Goal: Task Accomplishment & Management: Use online tool/utility

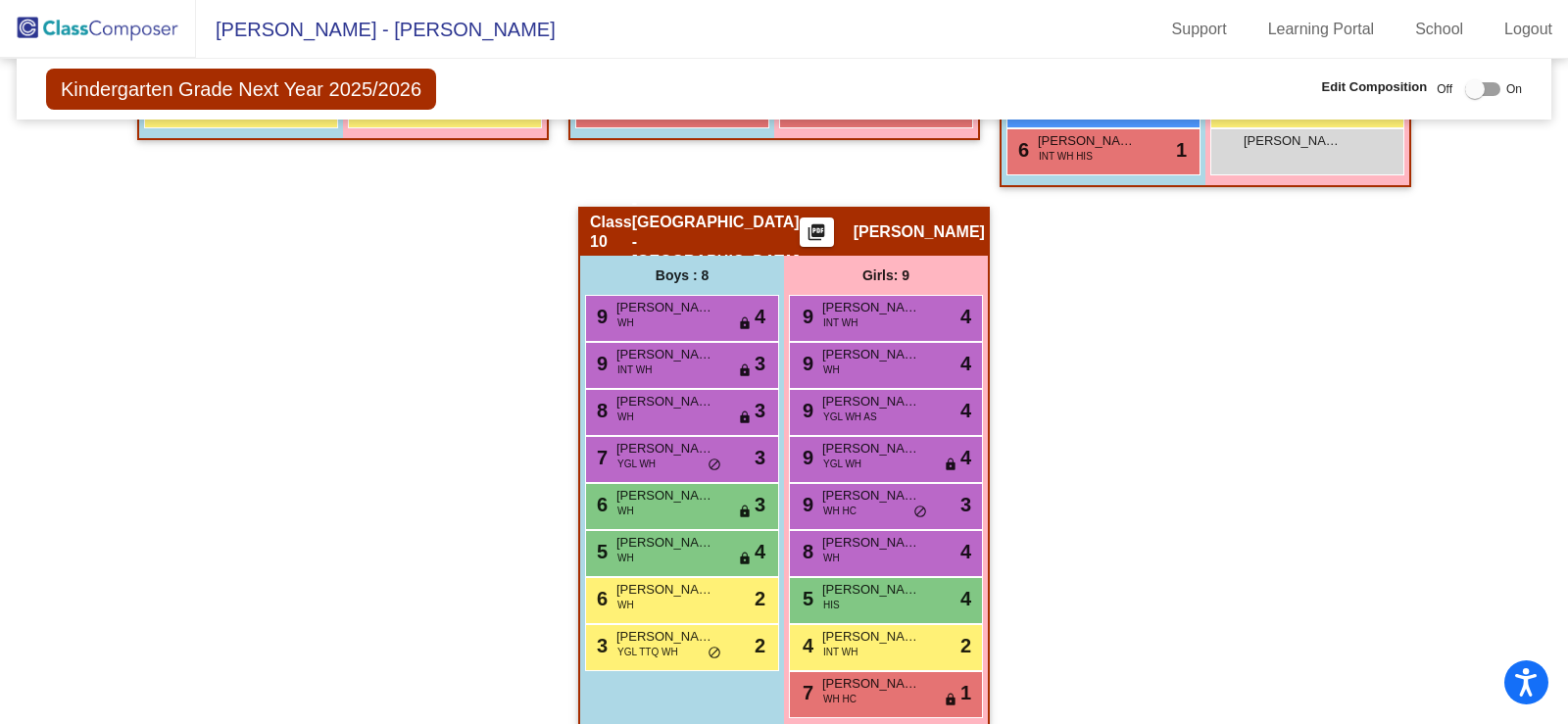
scroll to position [2311, 0]
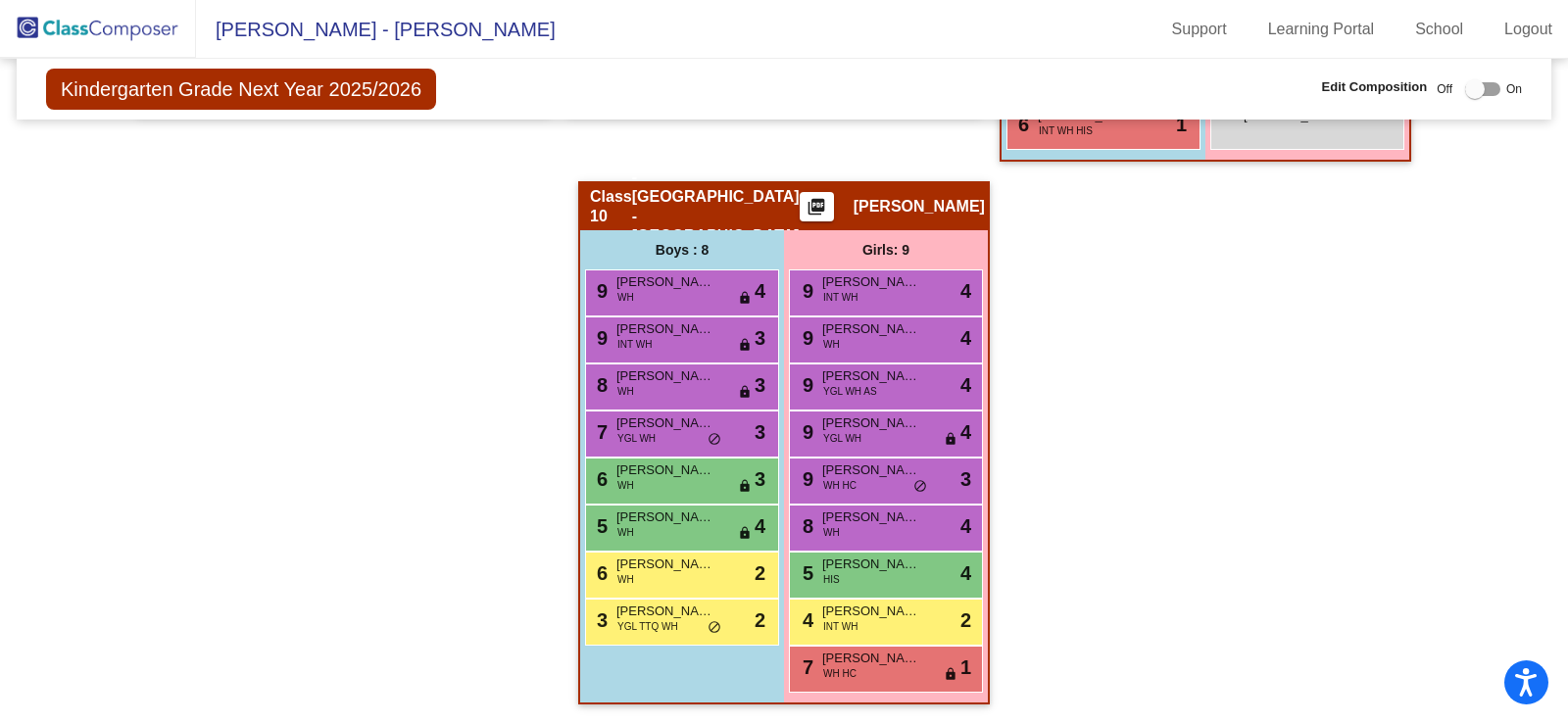
click at [0, 0] on div "Boys : 8 9 [PERSON_NAME] WH lock do_not_disturb_alt 4 9 [PERSON_NAME] INT WH lo…" at bounding box center [0, 0] width 0 height 0
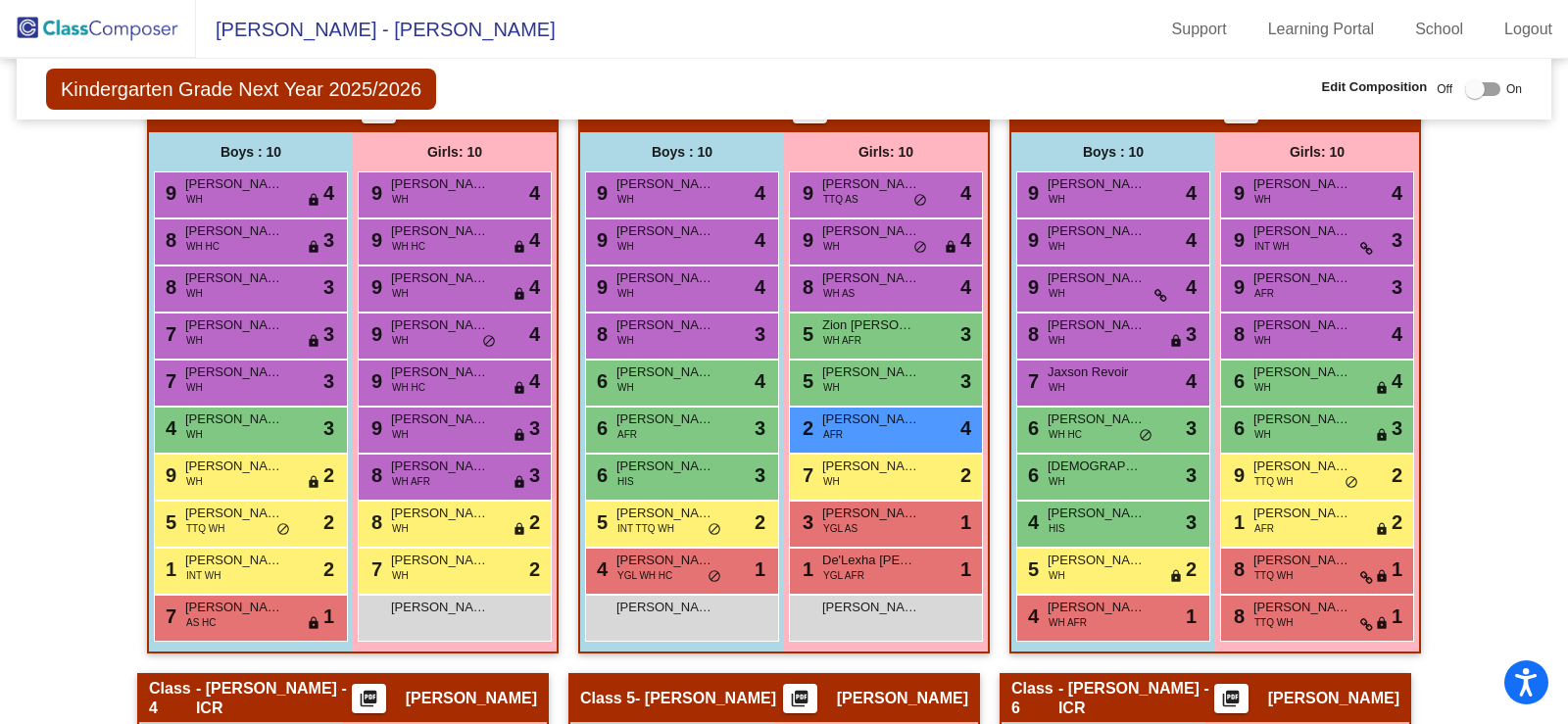
scroll to position [588, 0]
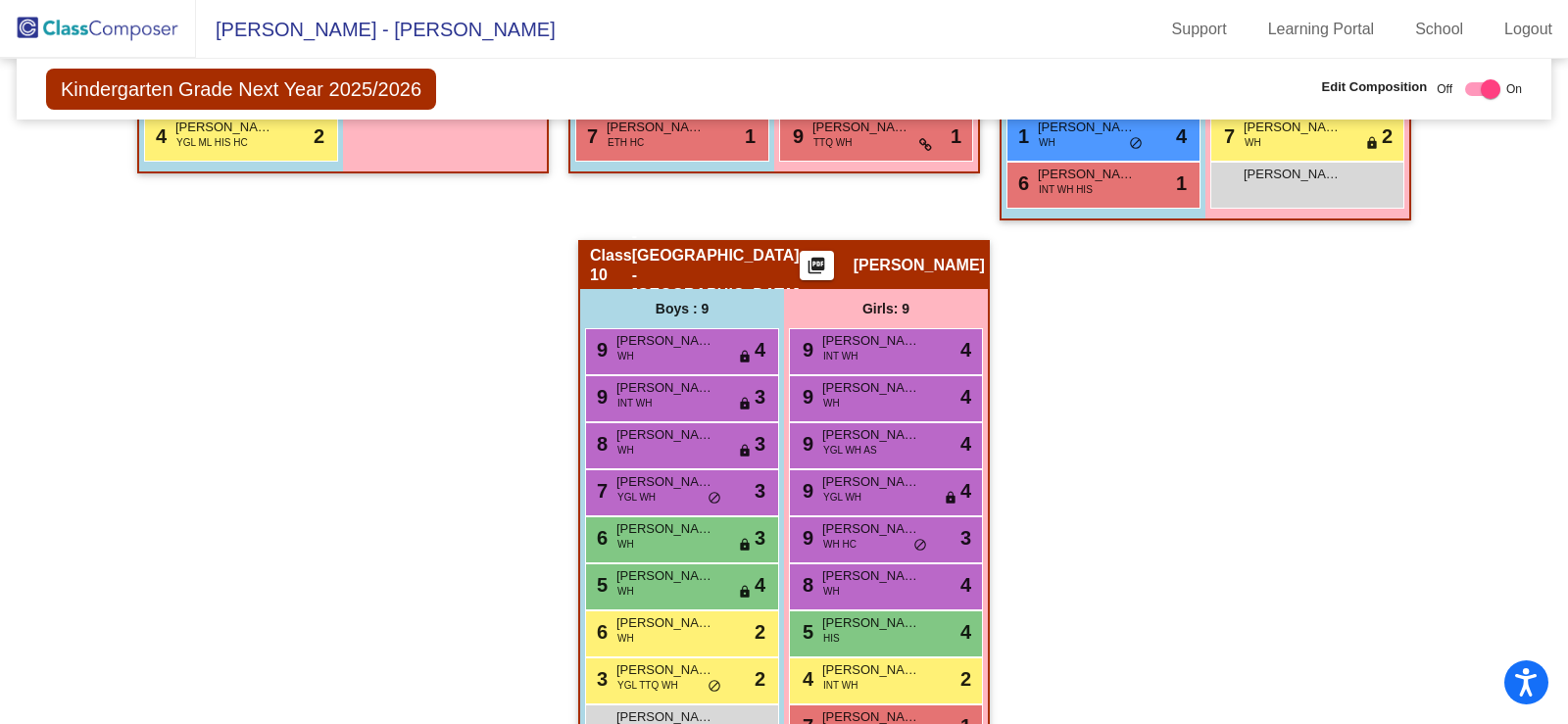
scroll to position [2311, 0]
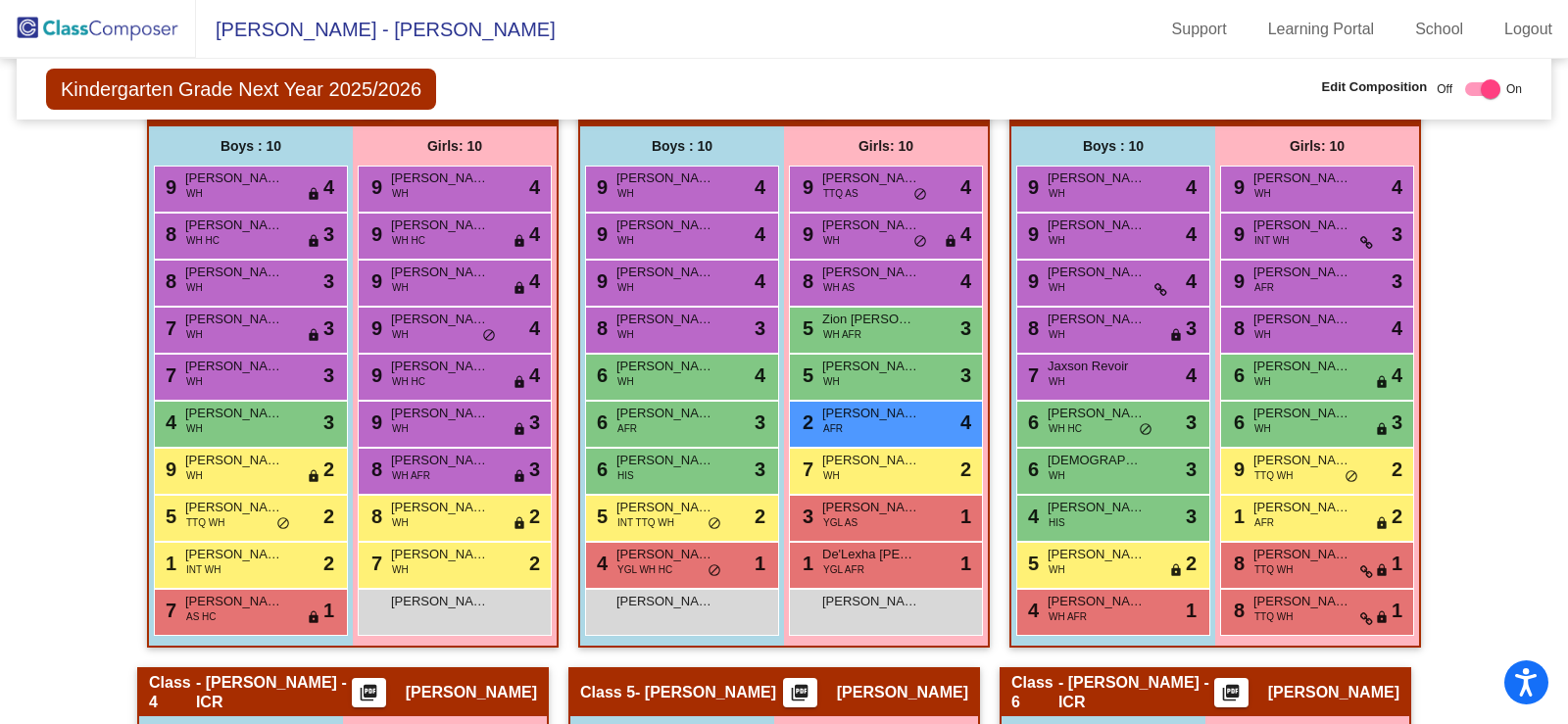
scroll to position [745, 0]
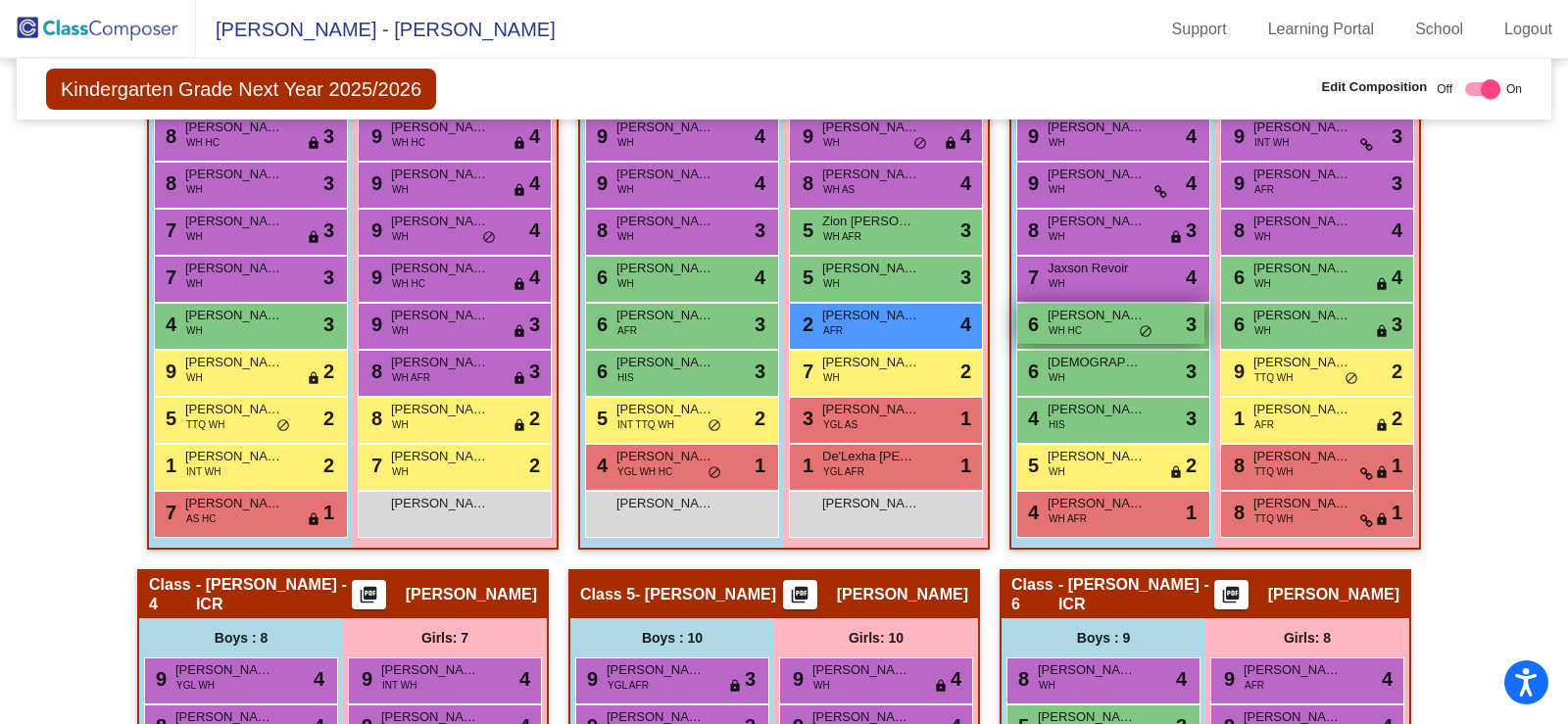
click at [1057, 311] on span "[PERSON_NAME]" at bounding box center [1096, 315] width 98 height 20
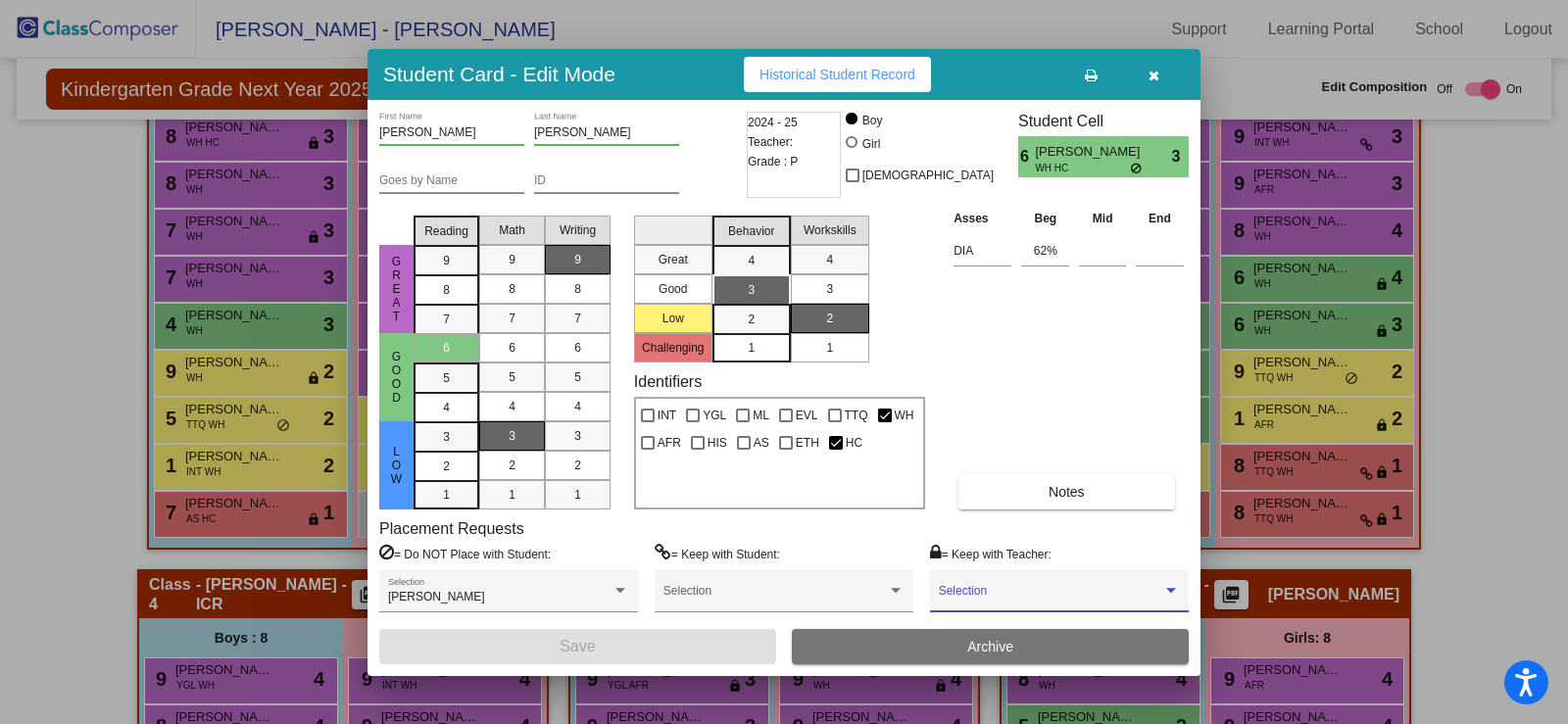
click at [1173, 588] on div at bounding box center [1171, 590] width 10 height 5
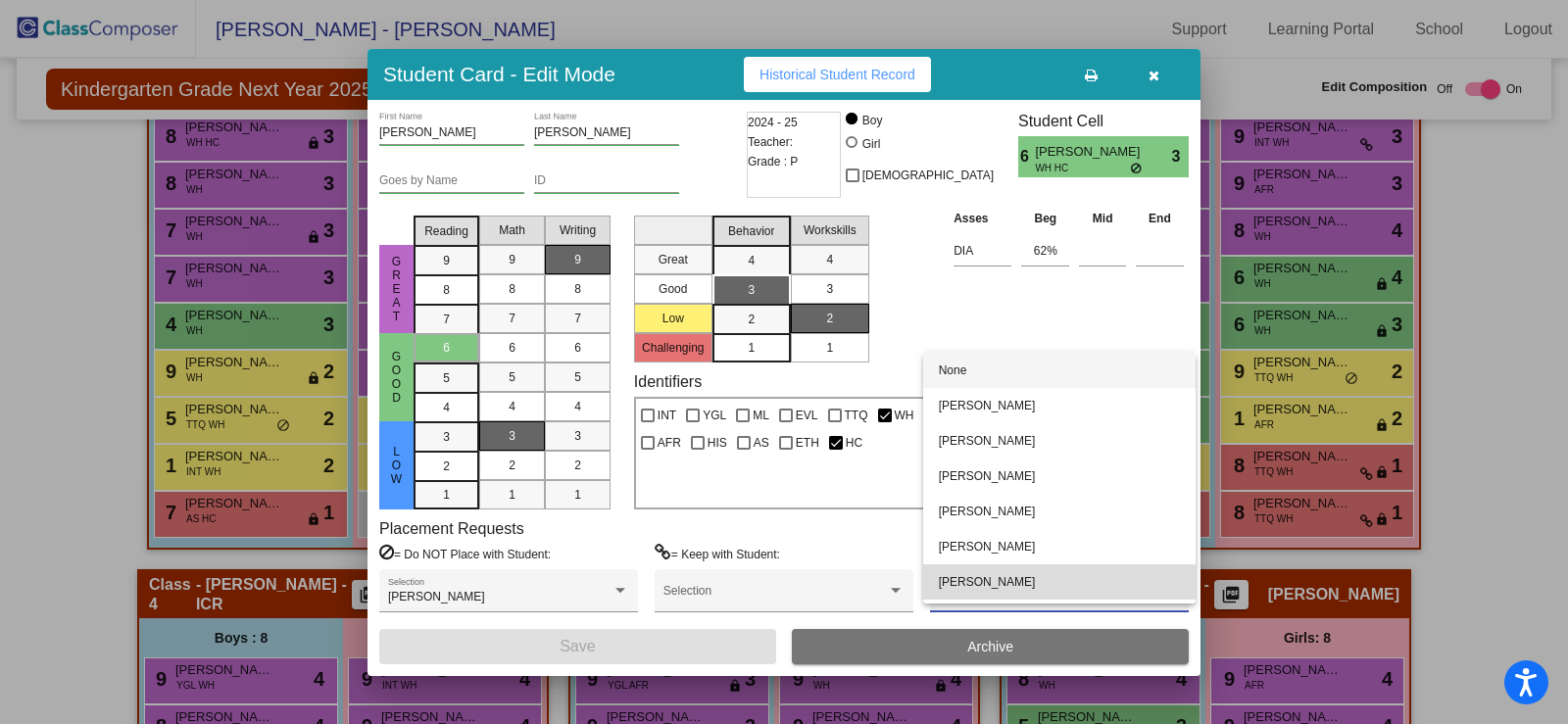
click at [1173, 588] on mat-option "[PERSON_NAME]" at bounding box center [1060, 581] width 273 height 35
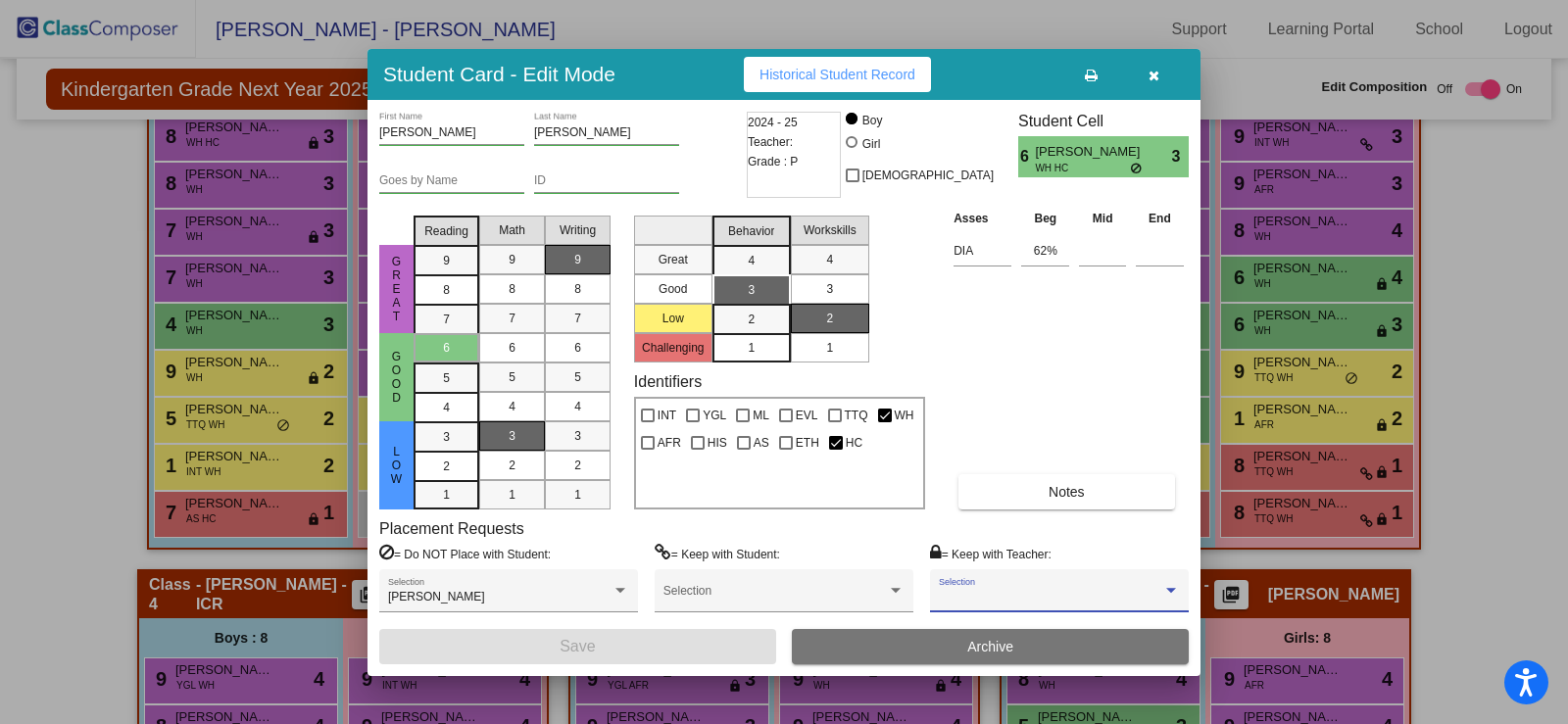
scroll to position [32, 0]
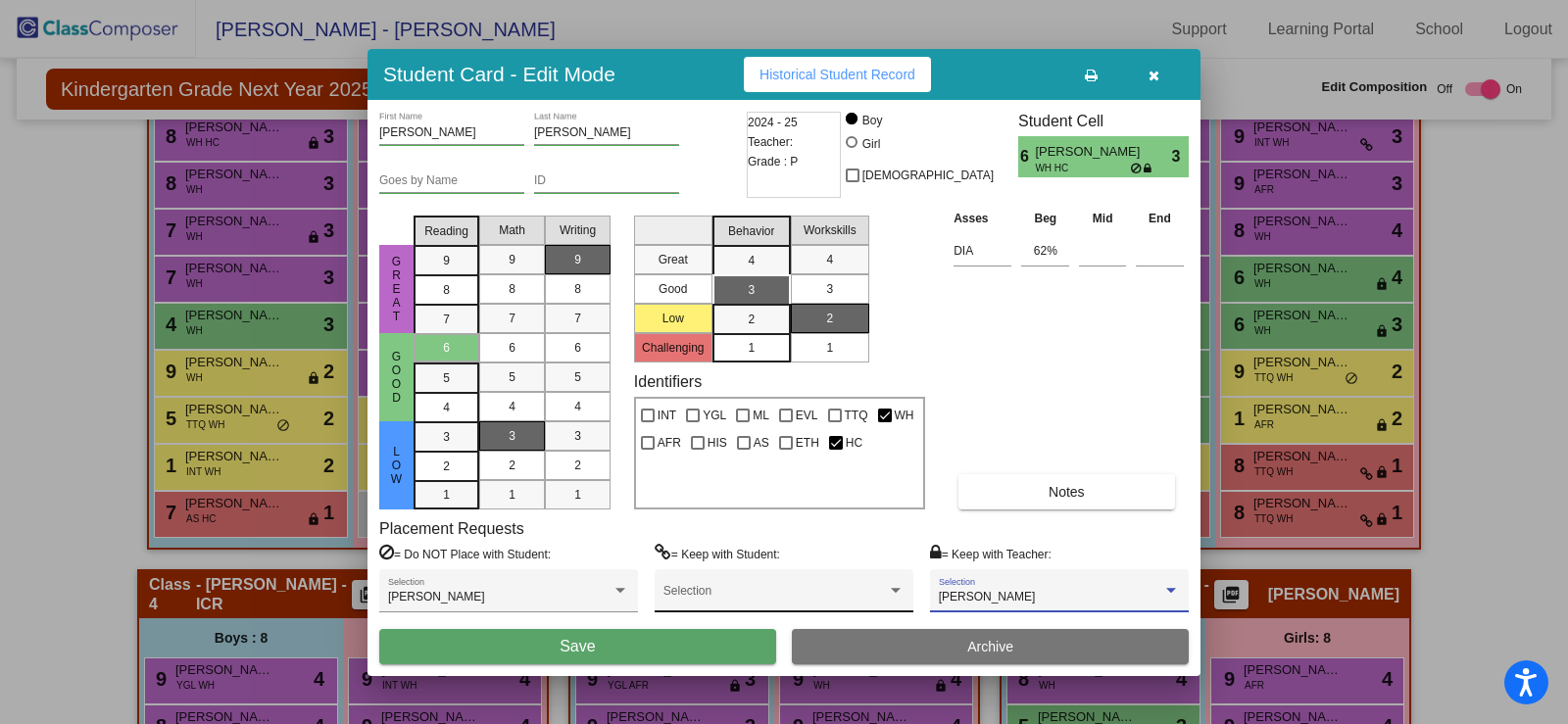
click at [895, 586] on div at bounding box center [895, 591] width 18 height 14
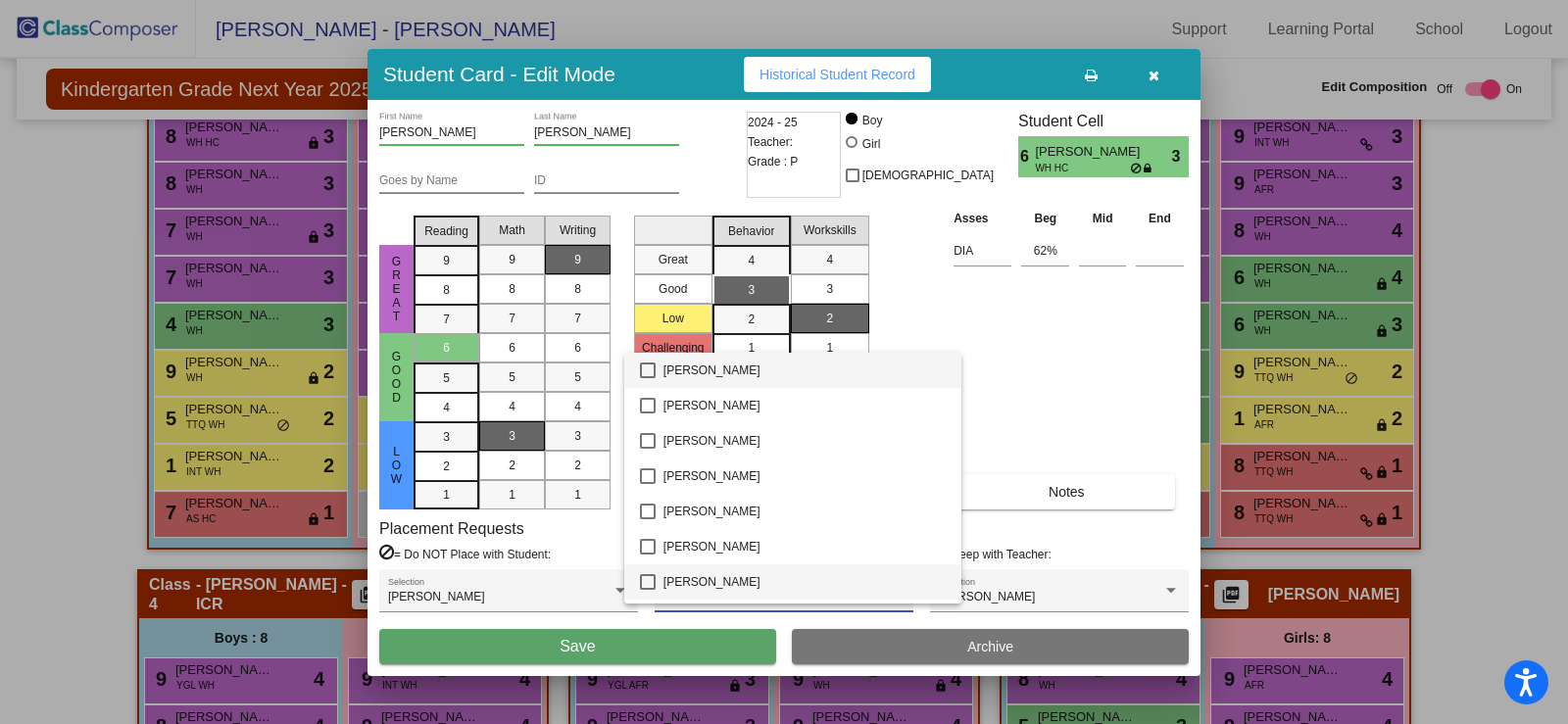
click at [895, 586] on span "[PERSON_NAME]" at bounding box center [805, 581] width 283 height 35
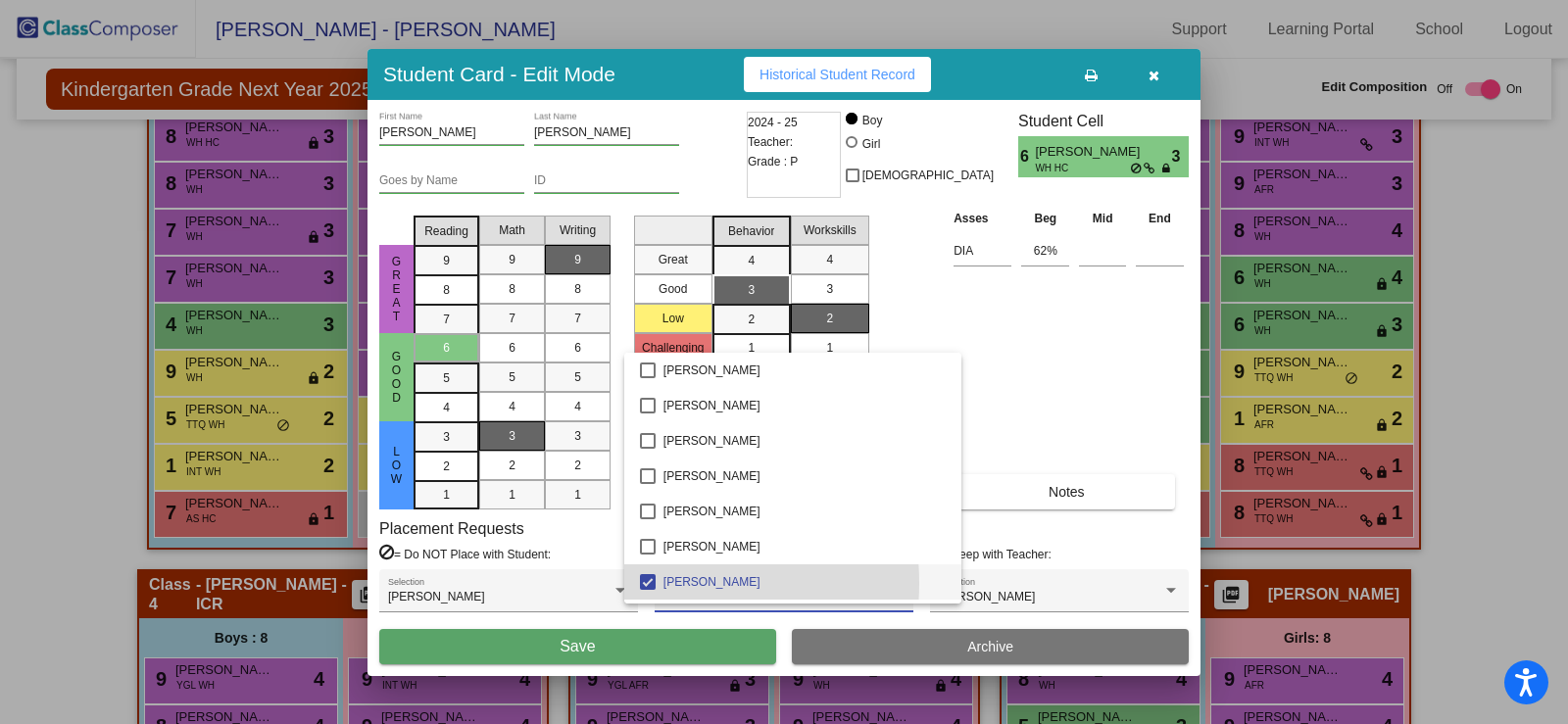
click at [650, 583] on mat-pseudo-checkbox at bounding box center [648, 582] width 16 height 16
click at [1154, 402] on div at bounding box center [784, 362] width 1568 height 724
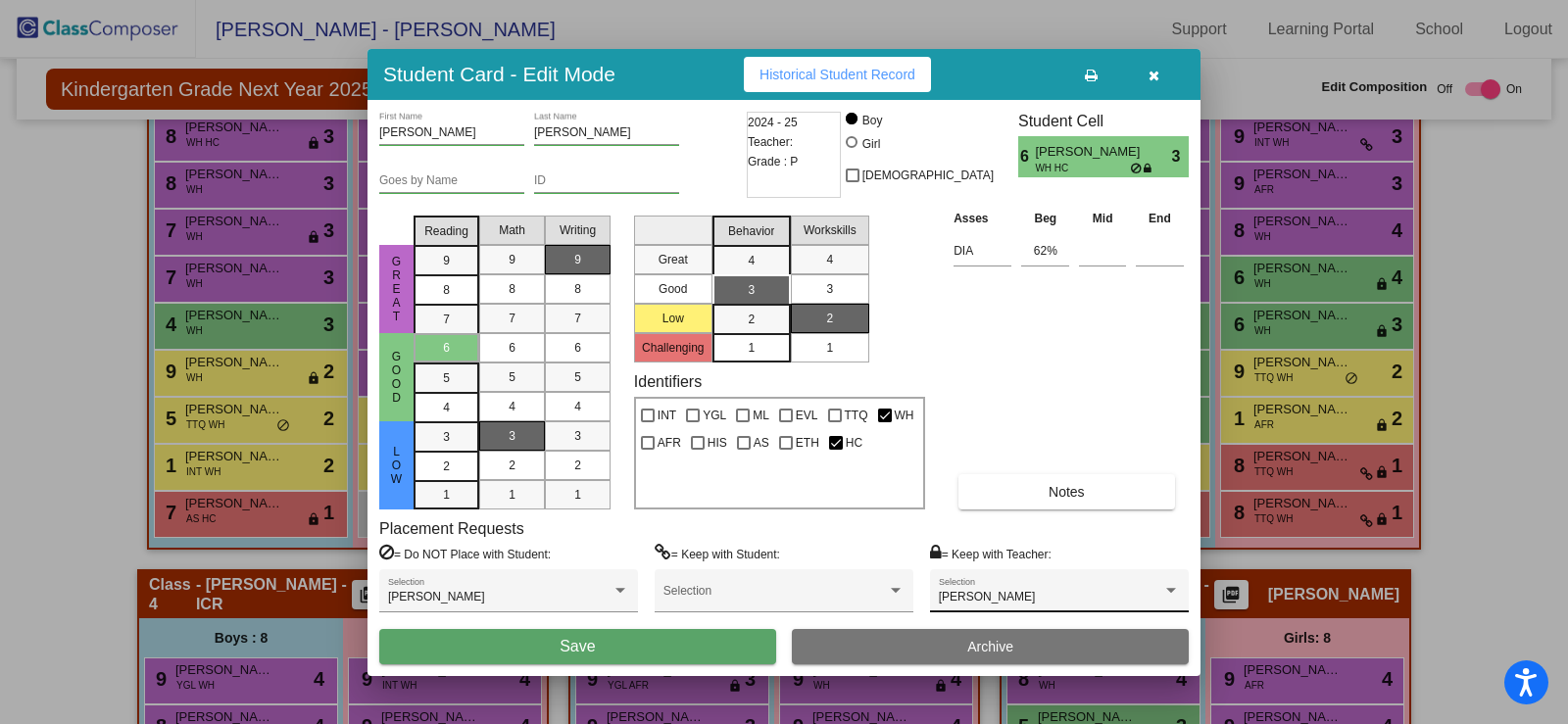
click at [1171, 590] on div at bounding box center [1171, 590] width 10 height 5
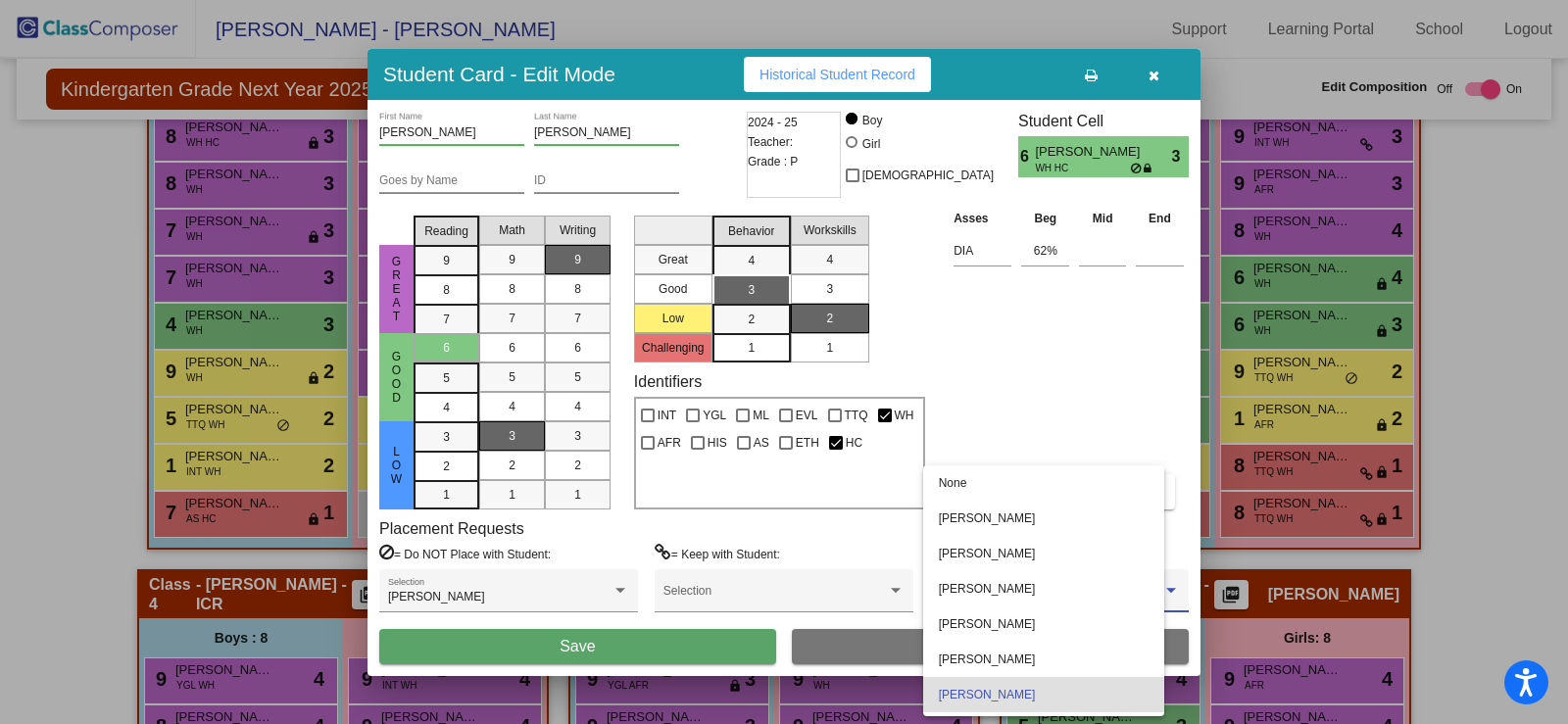
scroll to position [132, 0]
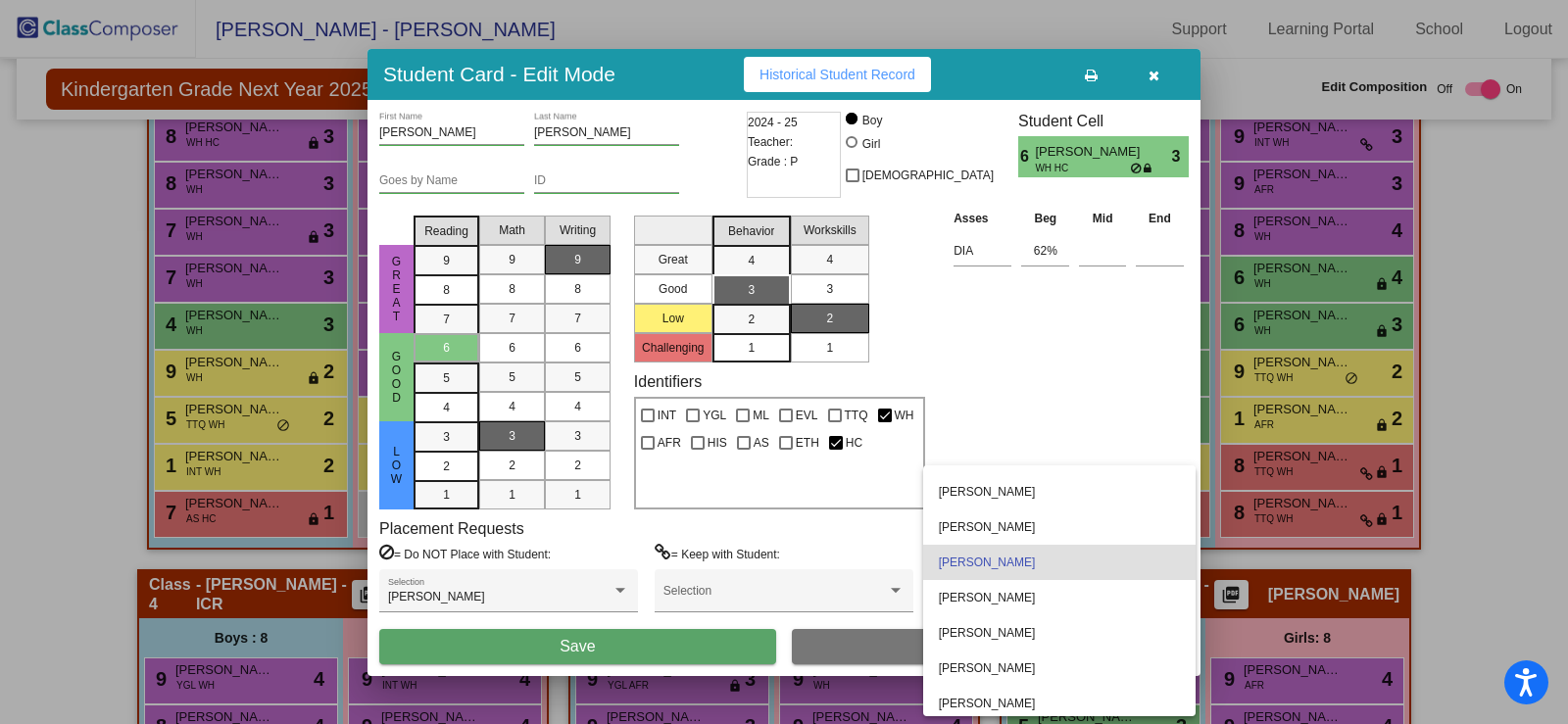
click at [1119, 388] on div at bounding box center [784, 362] width 1568 height 724
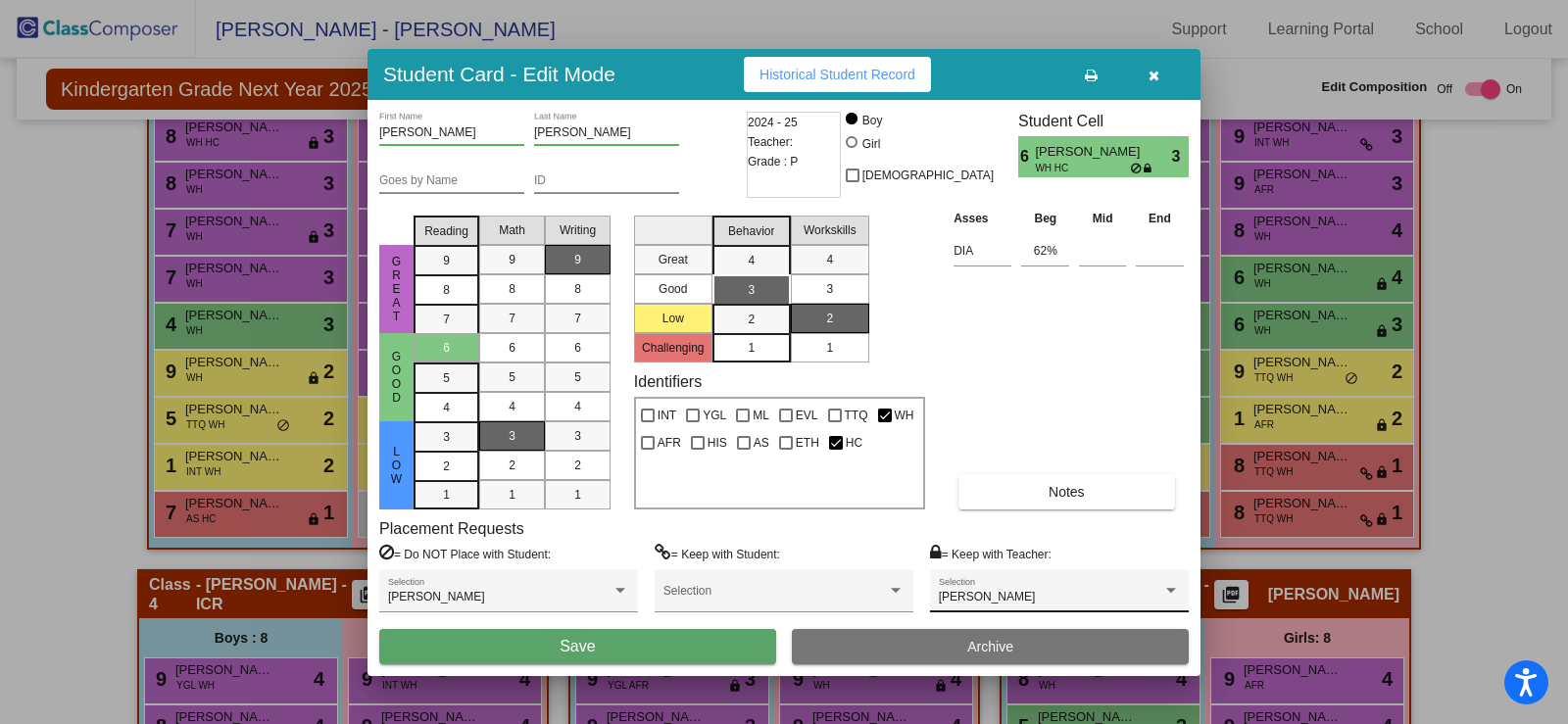
click at [1080, 596] on div "[PERSON_NAME]" at bounding box center [1051, 598] width 224 height 14
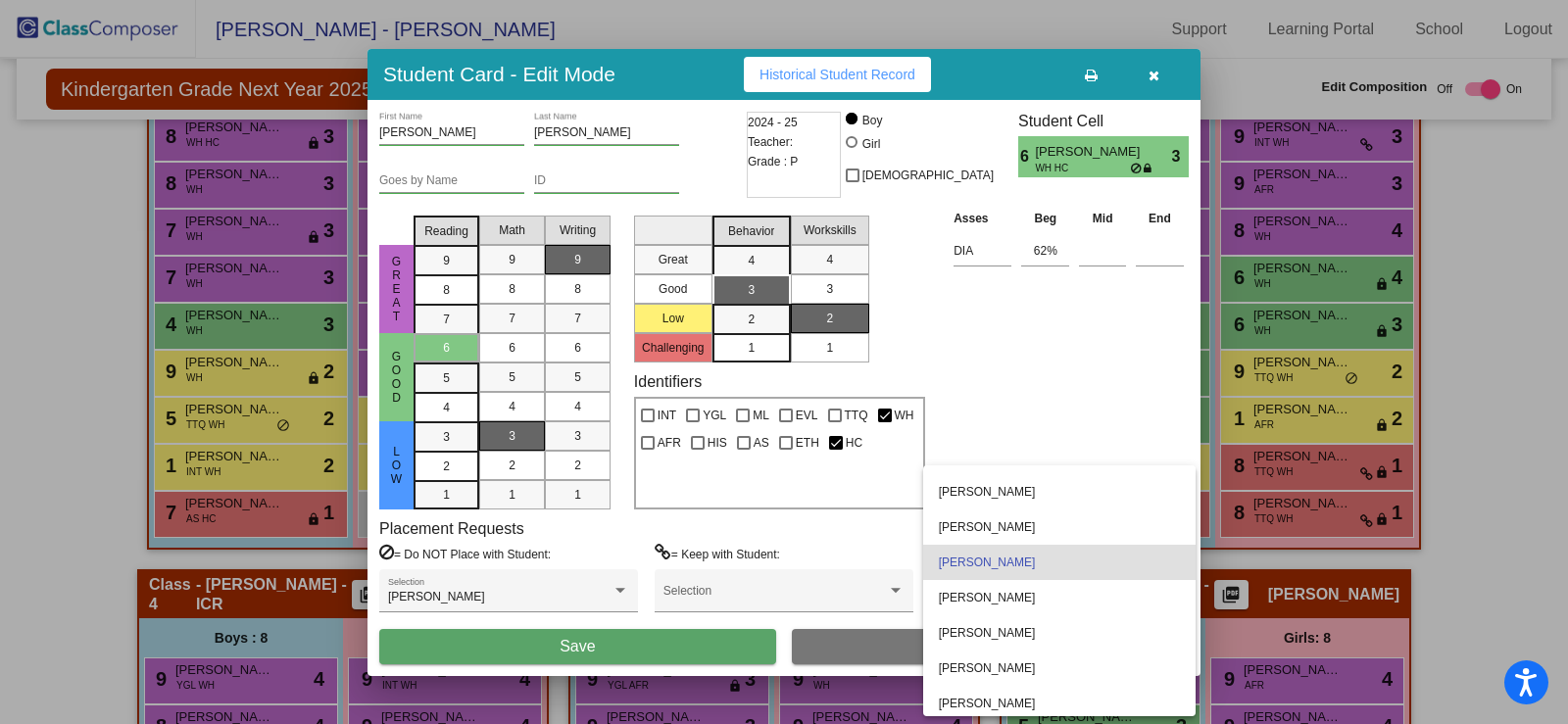
click at [1057, 444] on div at bounding box center [784, 362] width 1568 height 724
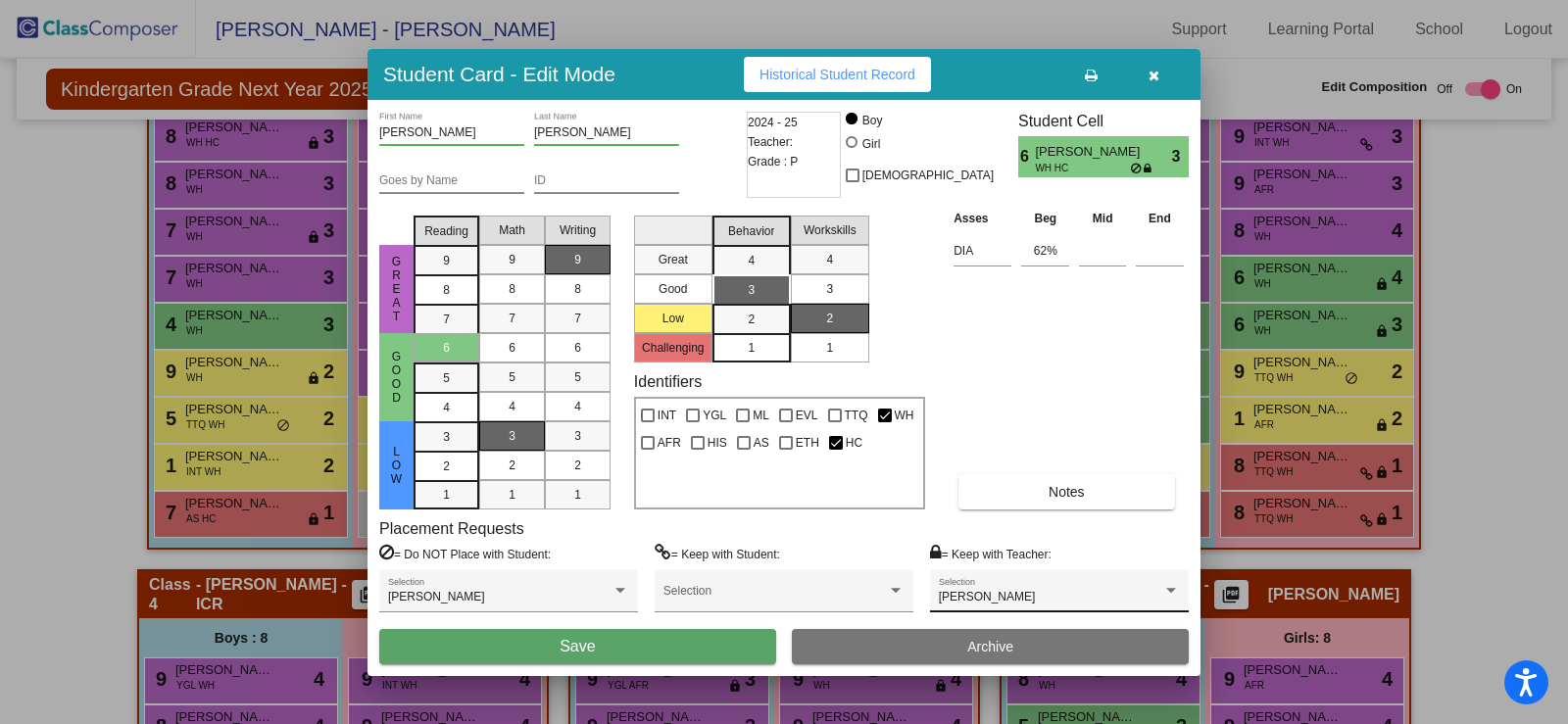
click at [1062, 580] on div "Makenna Marucci Selection" at bounding box center [1060, 595] width 241 height 35
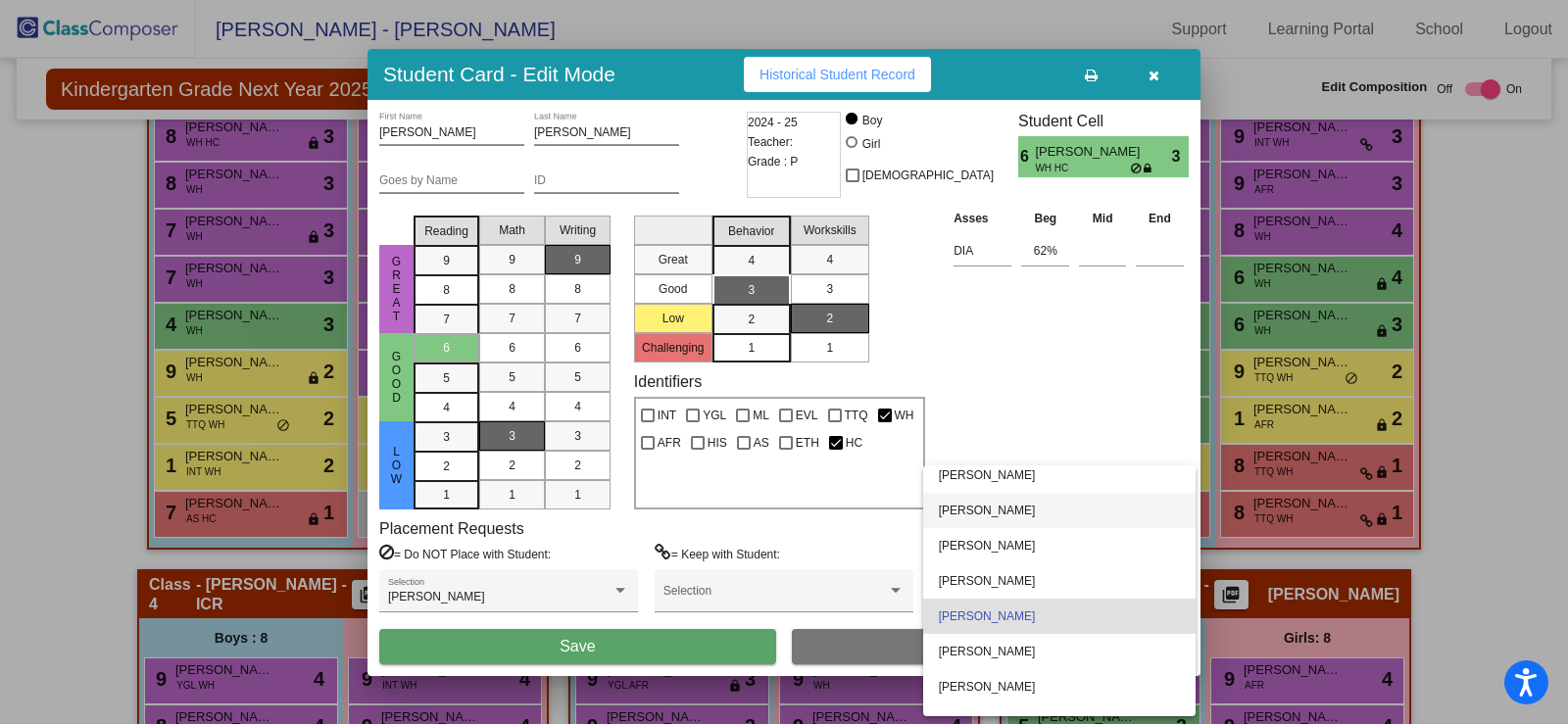
scroll to position [0, 0]
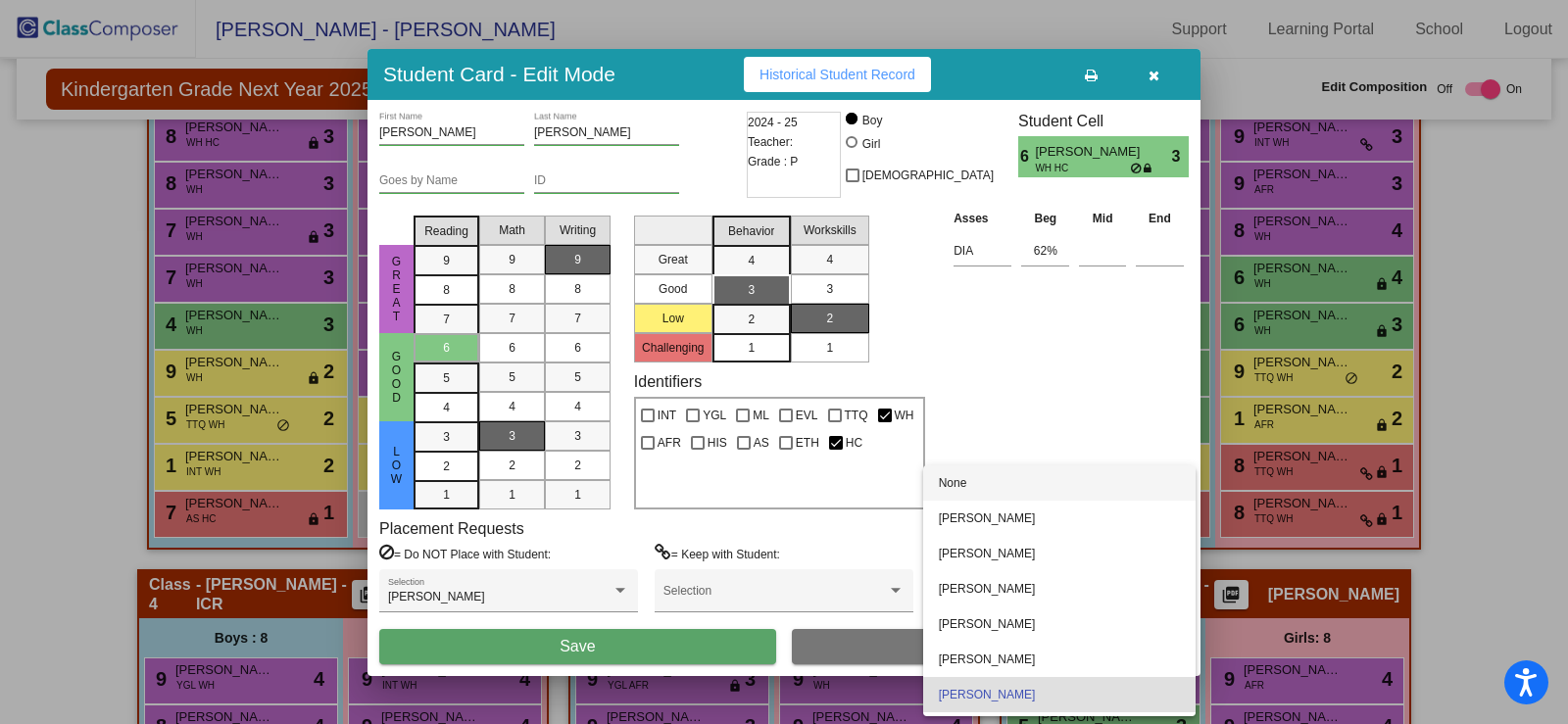
click at [968, 481] on span "None" at bounding box center [1060, 482] width 241 height 35
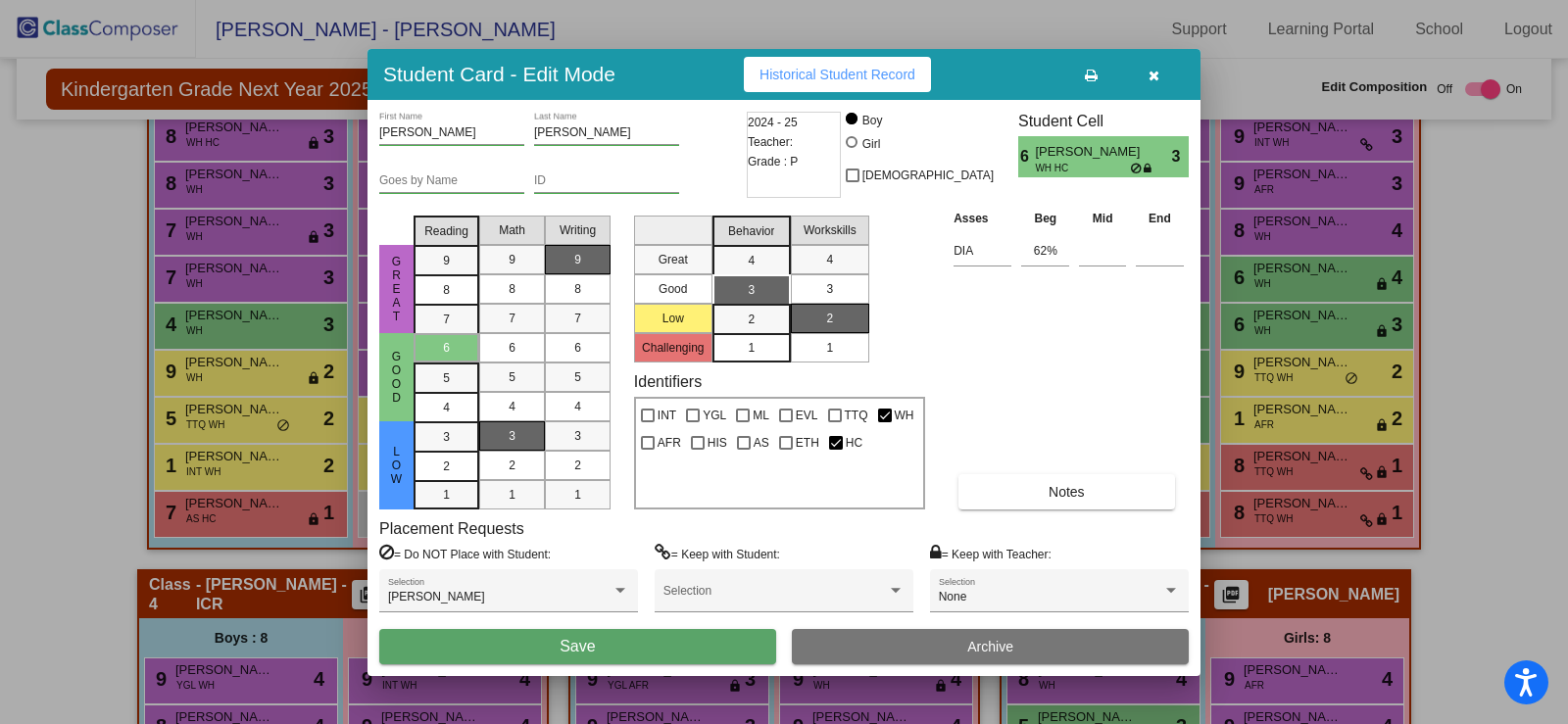
click at [1068, 415] on div "Asses Beg Mid End DIA 62% Notes" at bounding box center [1068, 358] width 240 height 301
click at [1144, 74] on button "button" at bounding box center [1153, 74] width 63 height 35
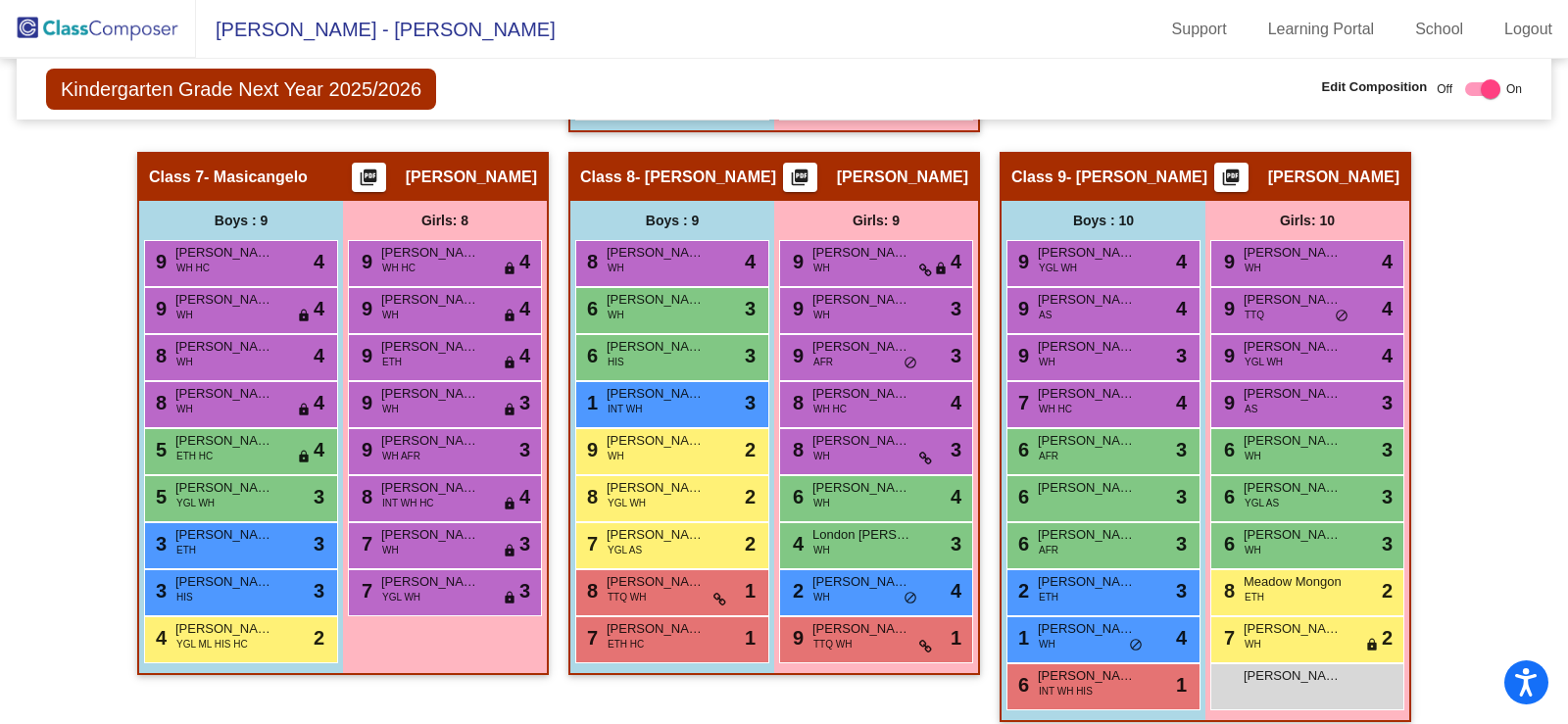
scroll to position [1763, 0]
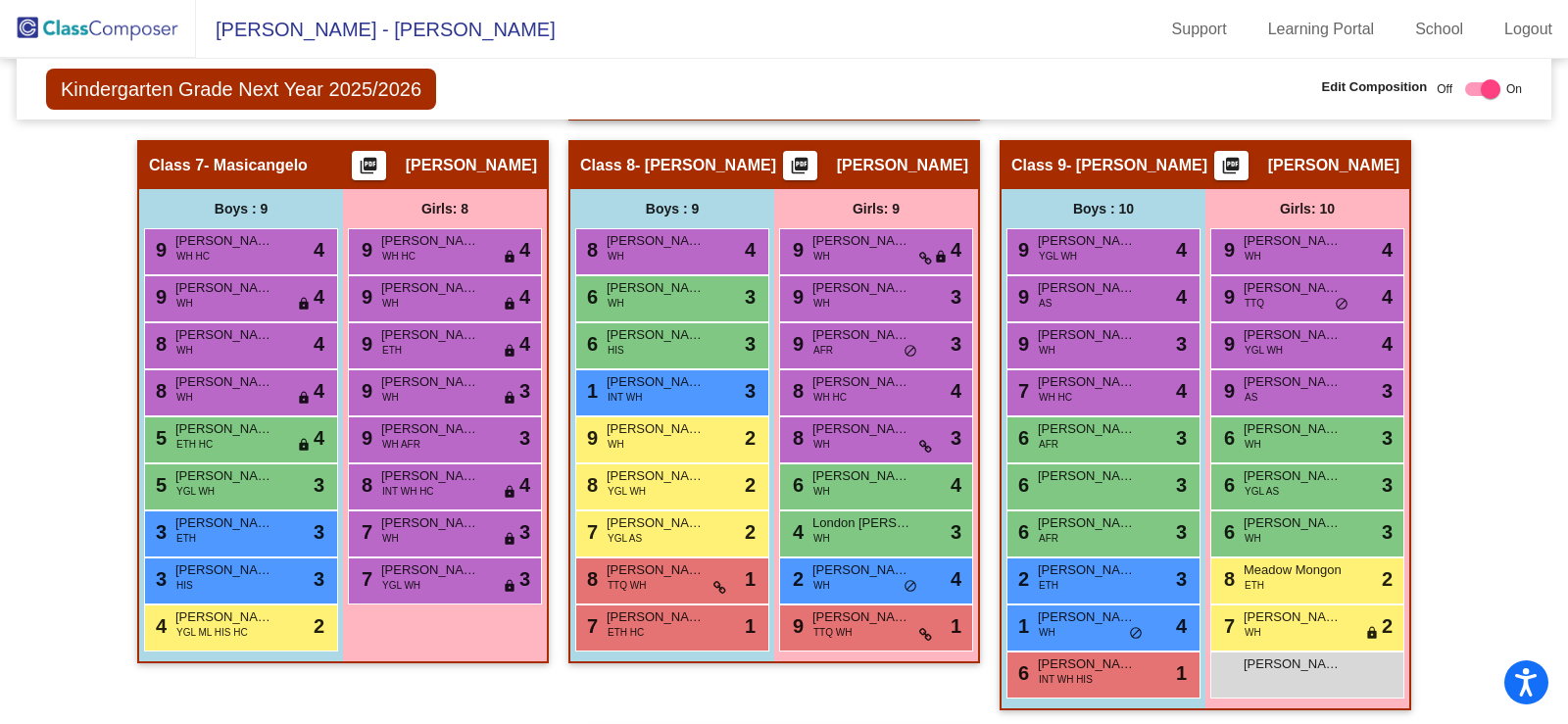
click at [1467, 269] on div "Hallway - Hallway Class picture_as_pdf Add Student First Name Last Name Student…" at bounding box center [784, 116] width 1505 height 2311
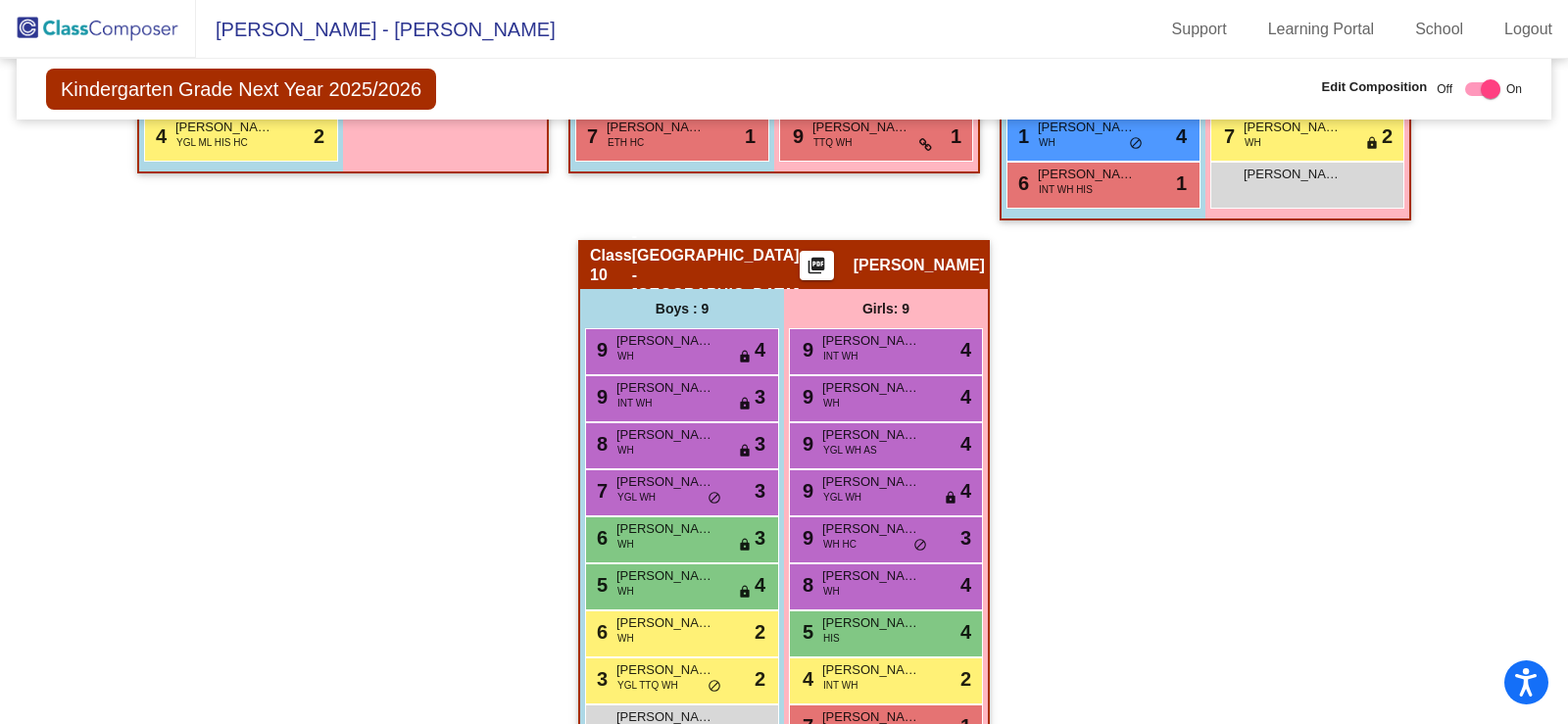
scroll to position [2311, 0]
